Goal: Transaction & Acquisition: Obtain resource

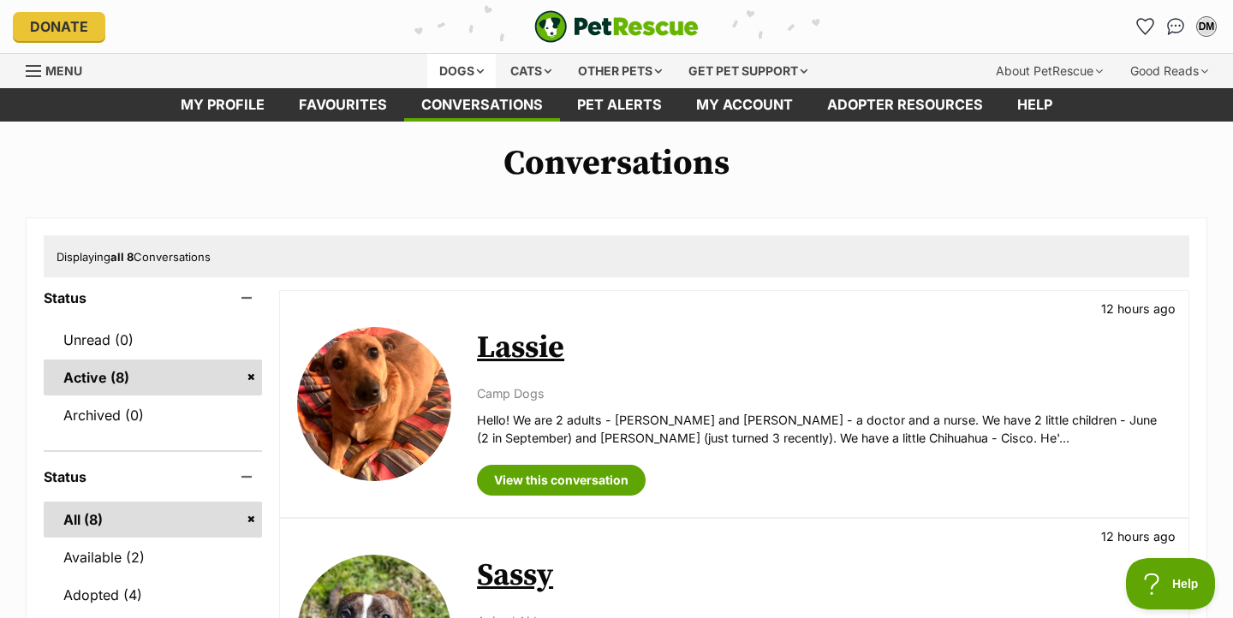
click at [436, 63] on div "Dogs" at bounding box center [461, 71] width 68 height 34
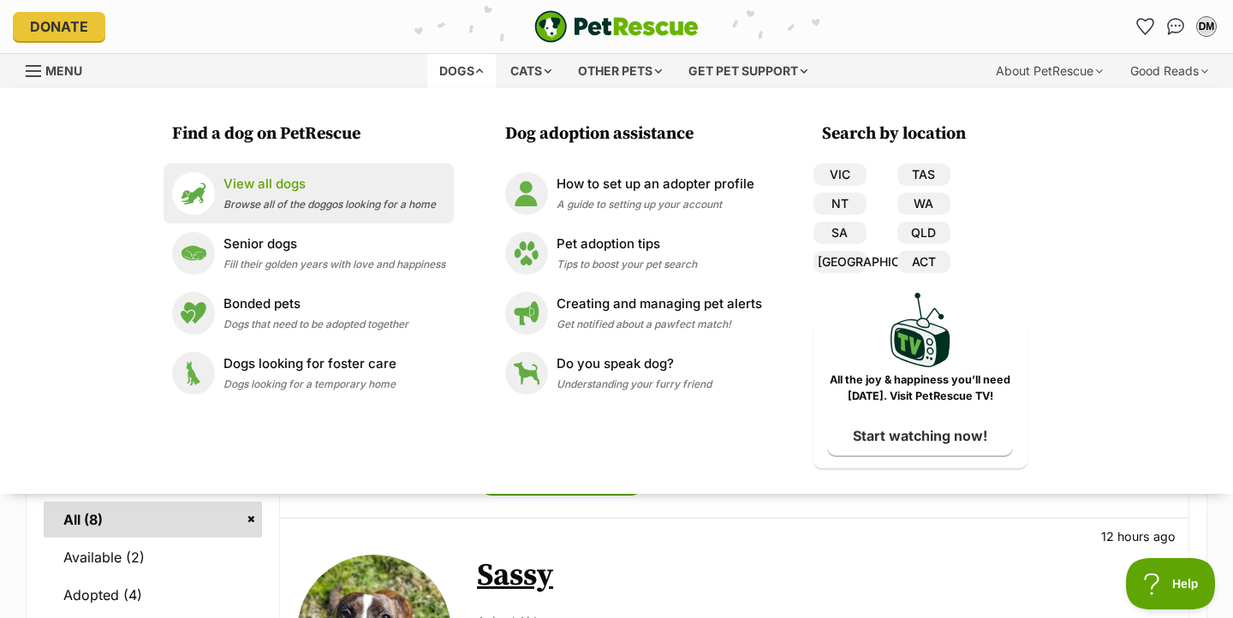
click at [370, 200] on span "Browse all of the doggos looking for a home" at bounding box center [329, 204] width 212 height 13
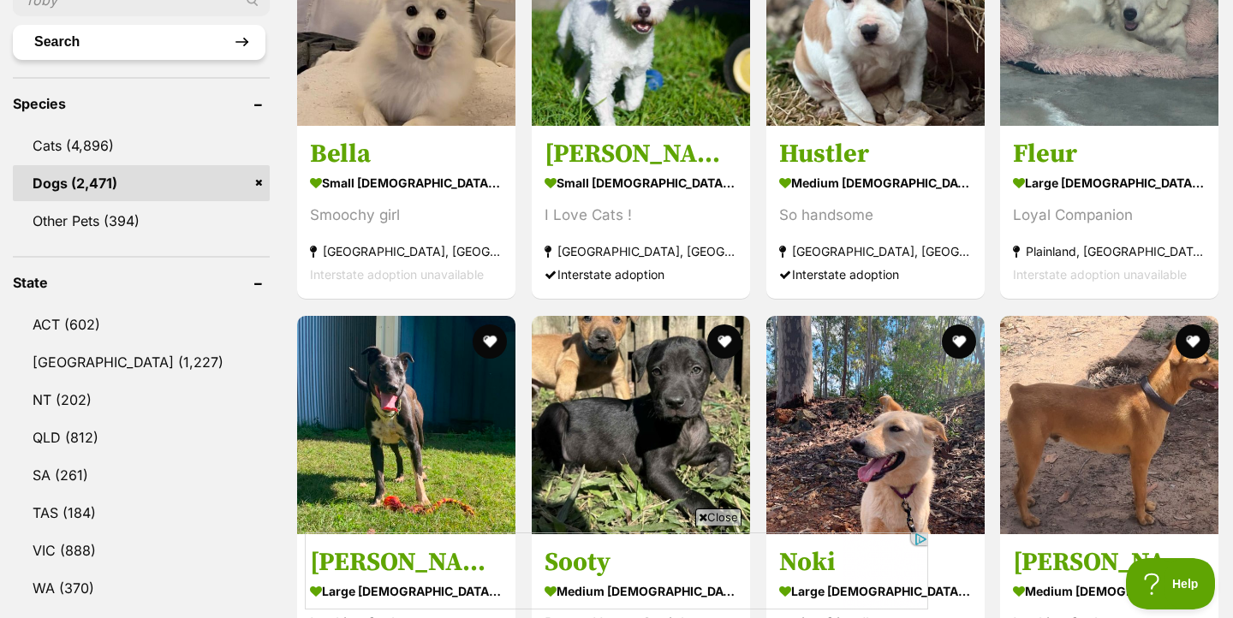
scroll to position [746, 0]
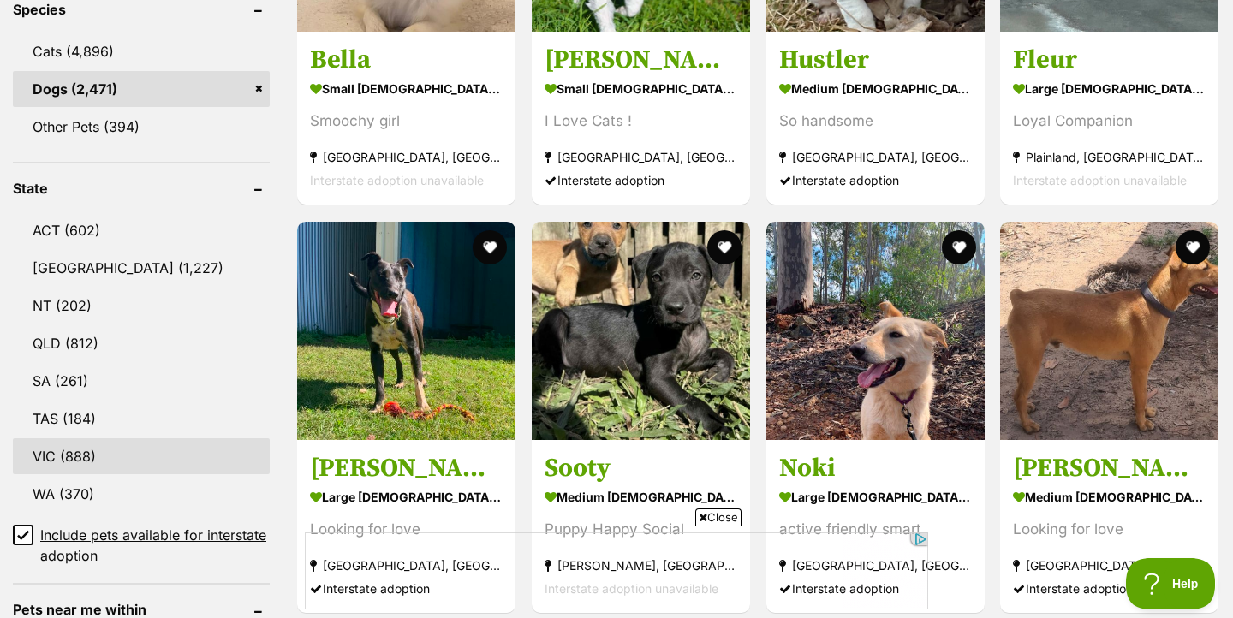
click at [74, 443] on link "VIC (888)" at bounding box center [141, 456] width 257 height 36
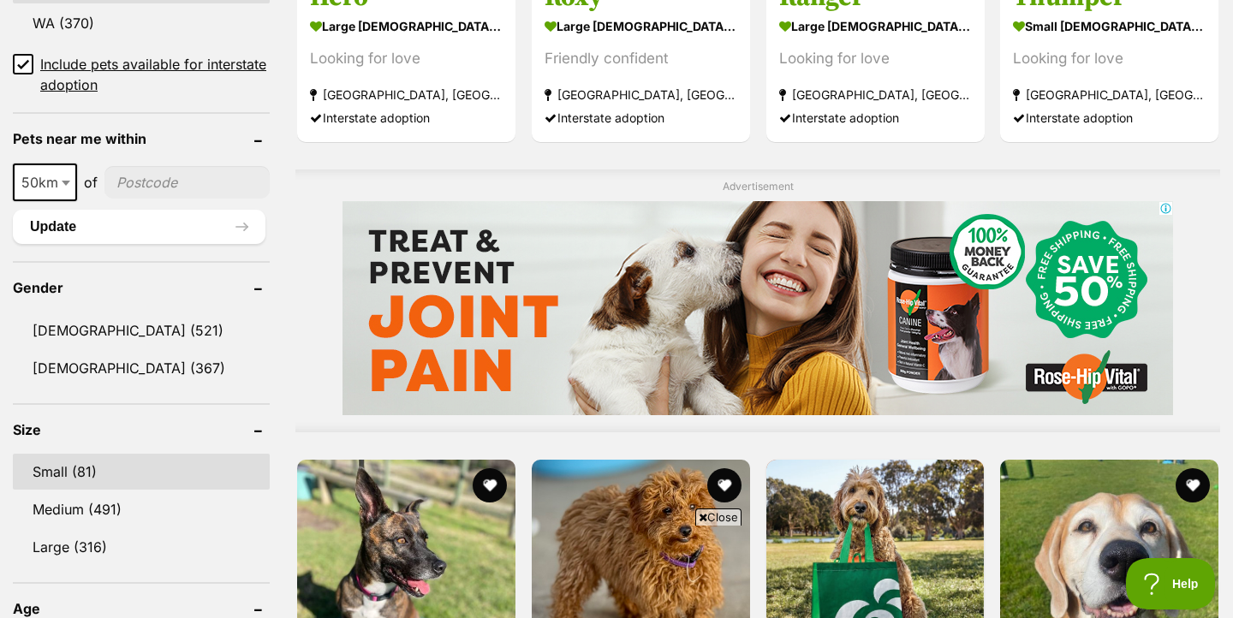
click at [88, 461] on link "Small (81)" at bounding box center [141, 472] width 257 height 36
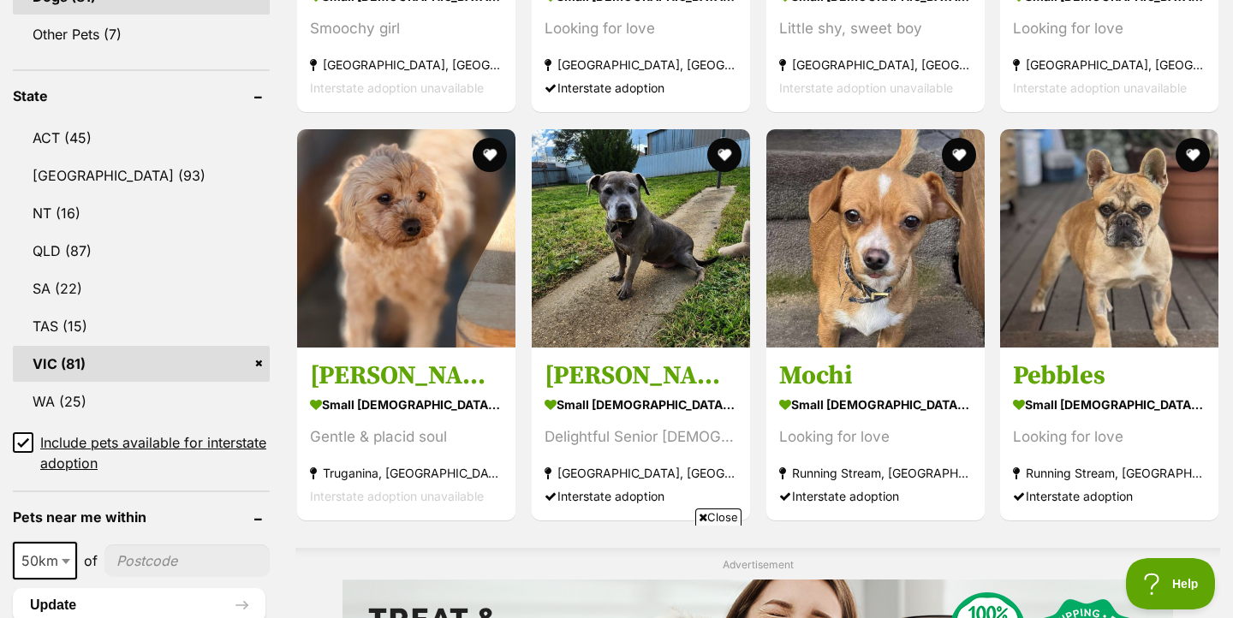
scroll to position [840, 0]
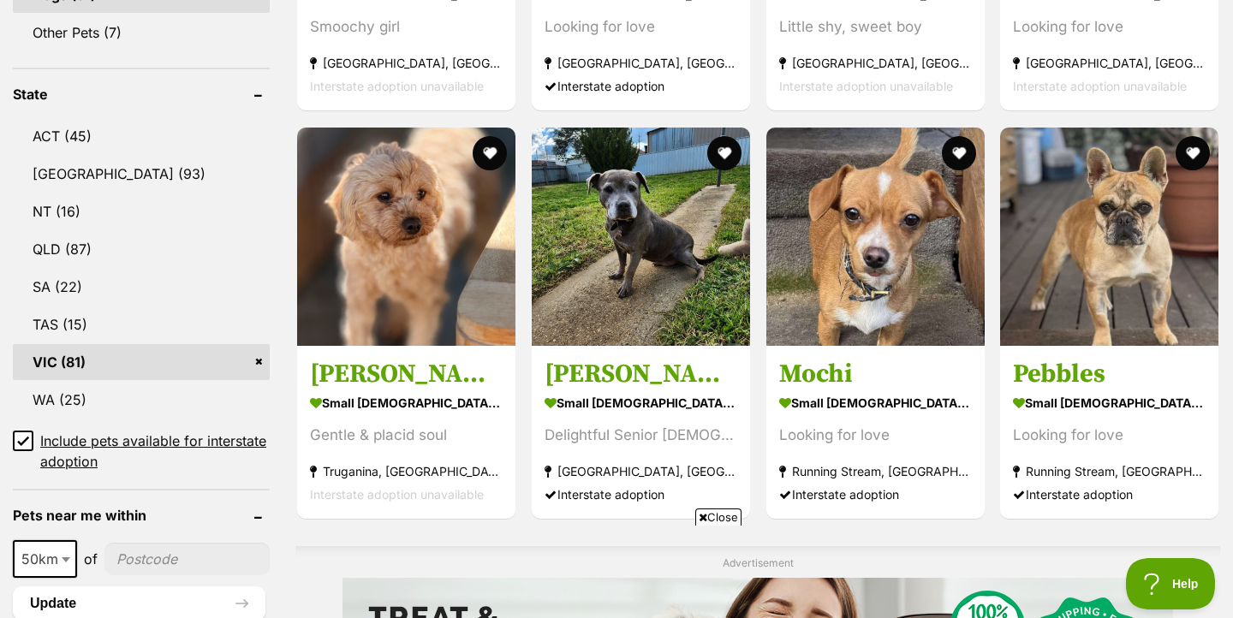
click at [19, 444] on icon at bounding box center [23, 441] width 10 height 8
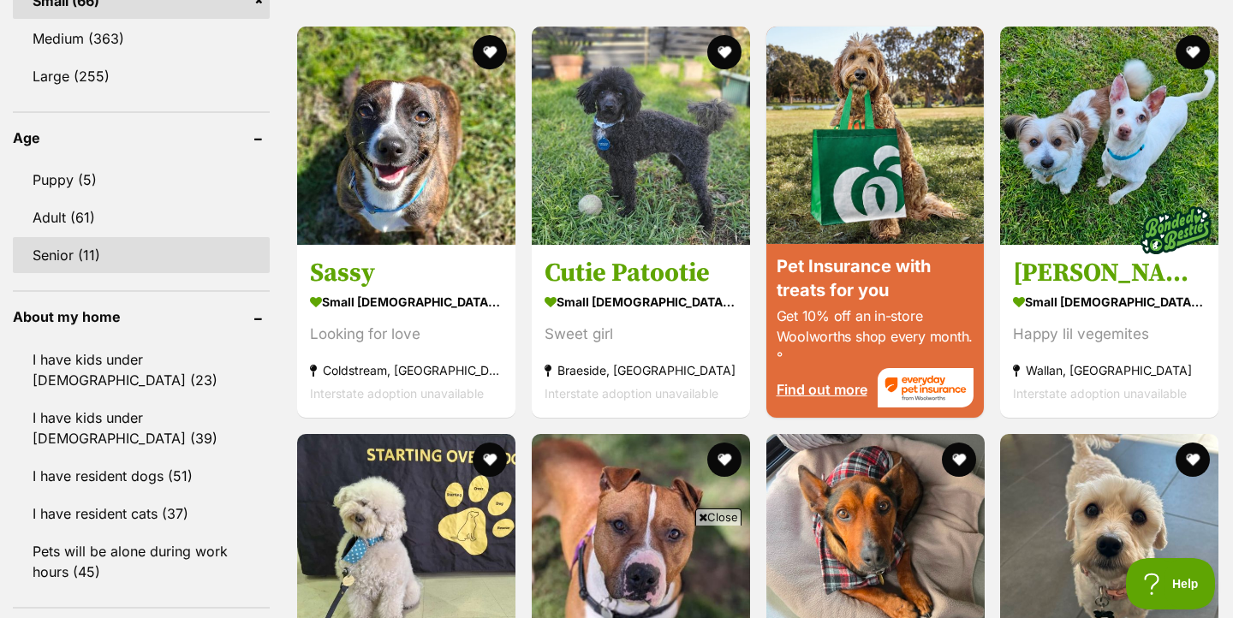
scroll to position [1719, 0]
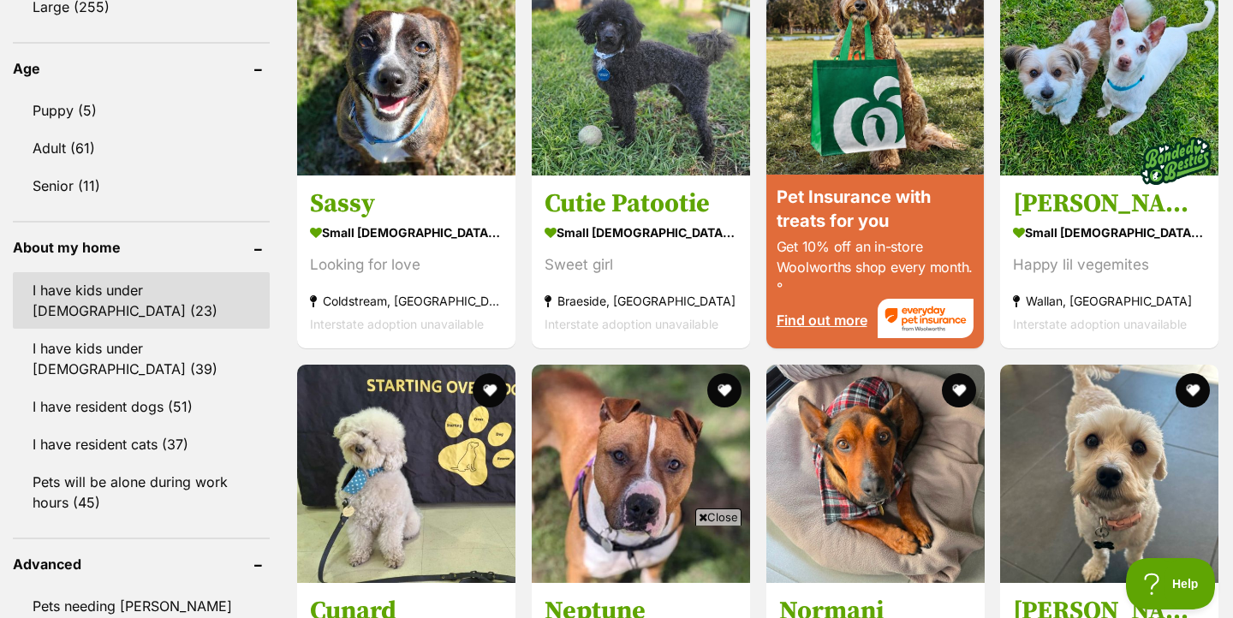
click at [188, 300] on link "I have kids under 5 years old (23)" at bounding box center [141, 300] width 257 height 56
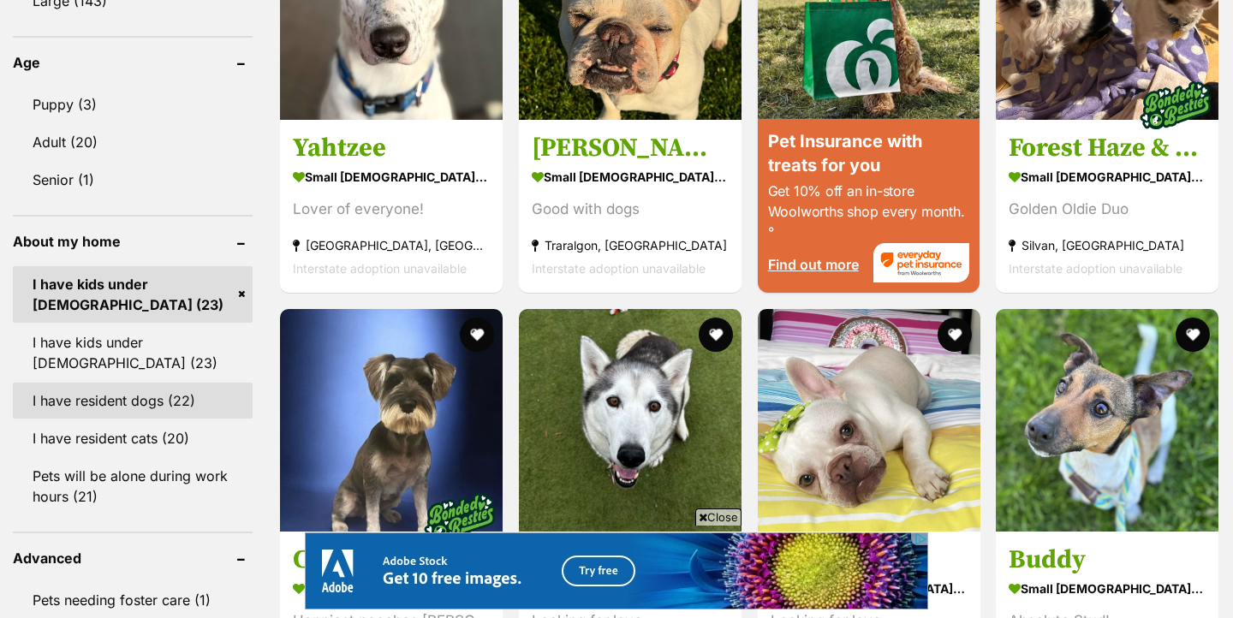
click at [130, 400] on link "I have resident dogs (22)" at bounding box center [133, 401] width 240 height 36
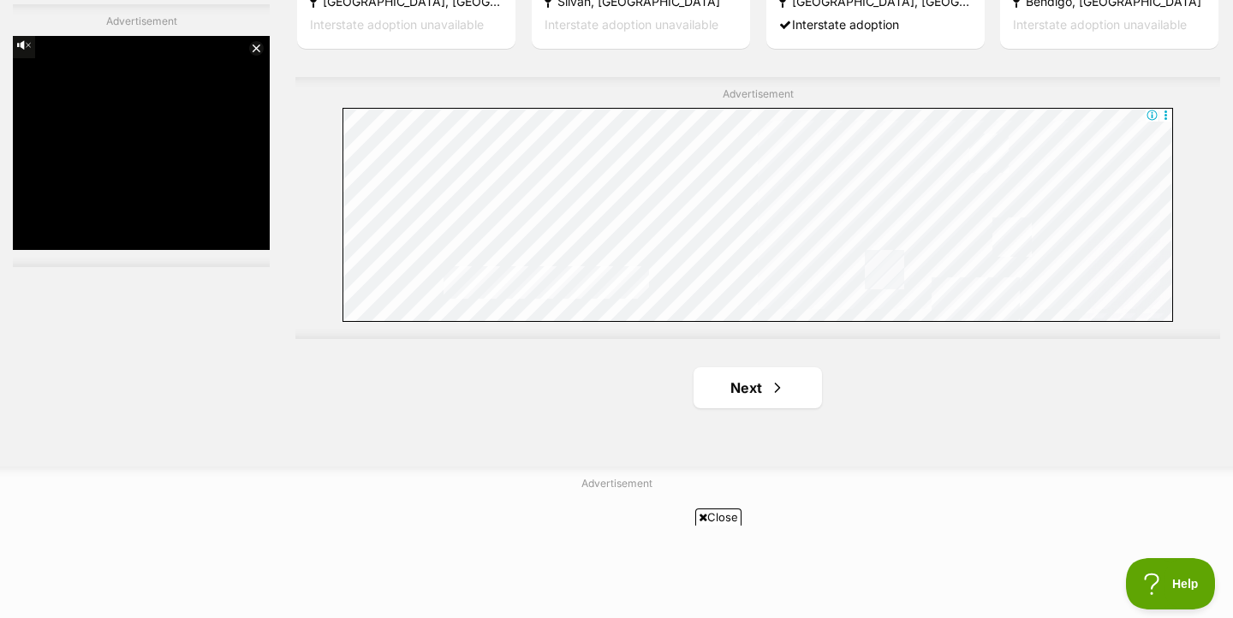
scroll to position [3089, 0]
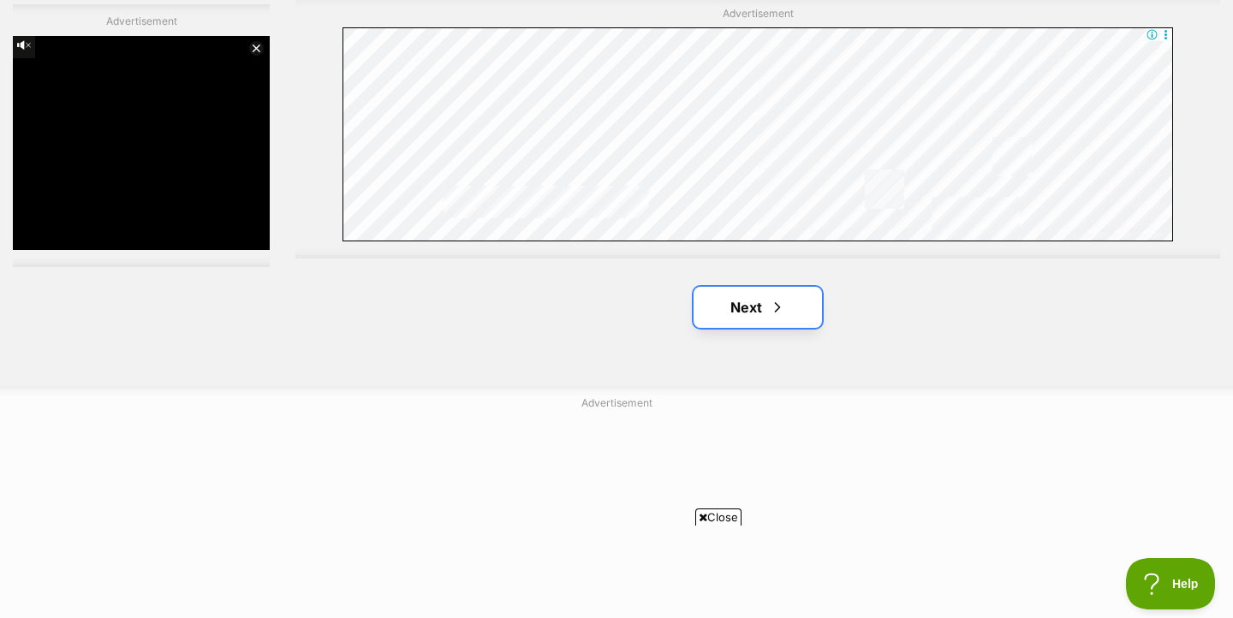
click at [729, 316] on link "Next" at bounding box center [757, 307] width 128 height 41
